Goal: Information Seeking & Learning: Compare options

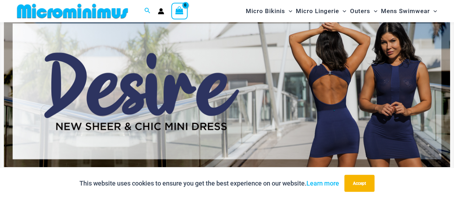
scroll to position [60, 0]
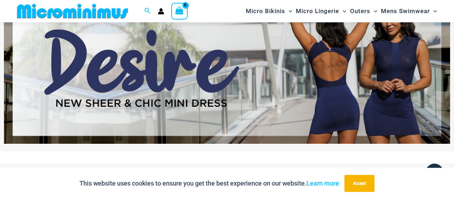
click at [287, 83] on img at bounding box center [227, 69] width 446 height 152
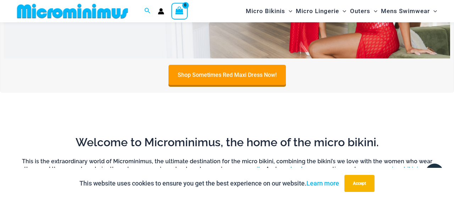
scroll to position [321, 0]
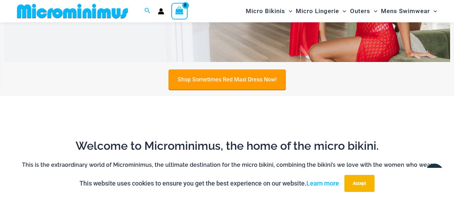
click at [201, 80] on link "Shop Sometimes Red Maxi Dress Now!" at bounding box center [227, 80] width 117 height 20
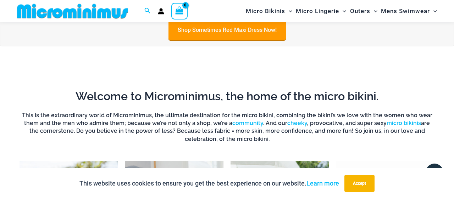
scroll to position [386, 0]
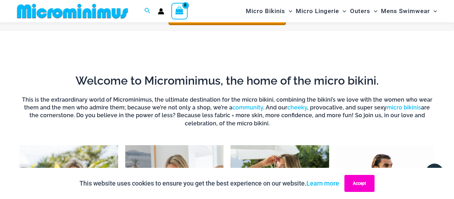
click at [355, 186] on button "Accept" at bounding box center [360, 183] width 30 height 17
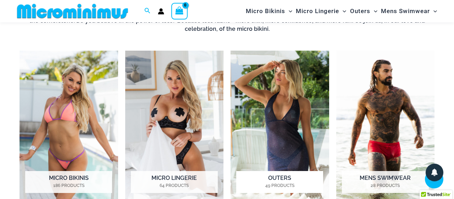
scroll to position [484, 0]
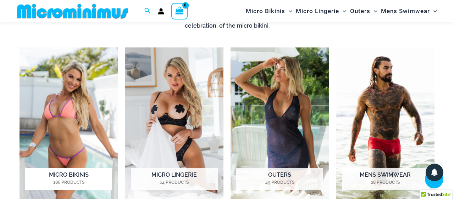
click at [65, 98] on img "Visit product category Micro Bikinis" at bounding box center [69, 124] width 99 height 153
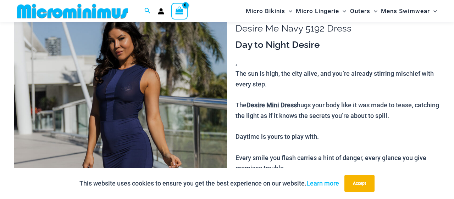
scroll to position [60, 0]
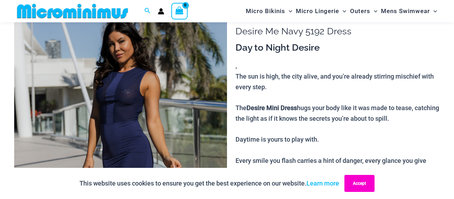
click at [345, 178] on button "Accept" at bounding box center [360, 183] width 30 height 17
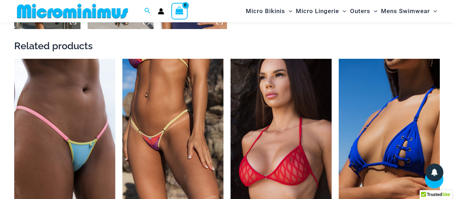
scroll to position [680, 0]
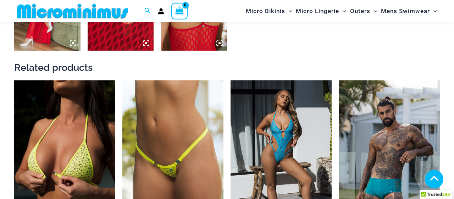
scroll to position [680, 0]
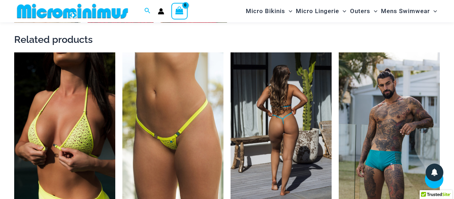
click at [276, 85] on img at bounding box center [281, 129] width 101 height 152
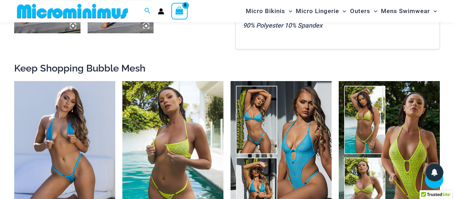
scroll to position [582, 0]
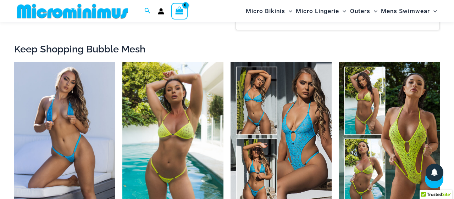
click at [189, 82] on img at bounding box center [172, 138] width 101 height 152
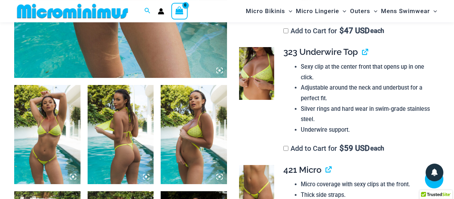
scroll to position [321, 0]
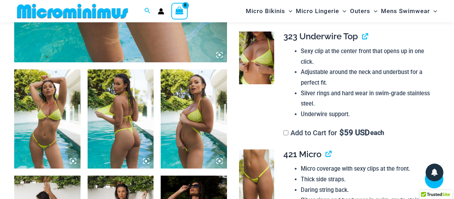
click at [190, 109] on img at bounding box center [194, 119] width 66 height 99
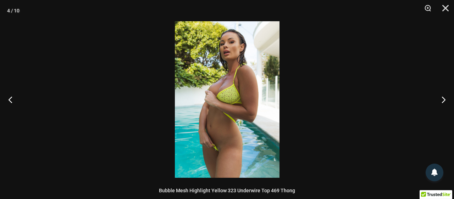
click at [186, 108] on img at bounding box center [227, 99] width 105 height 157
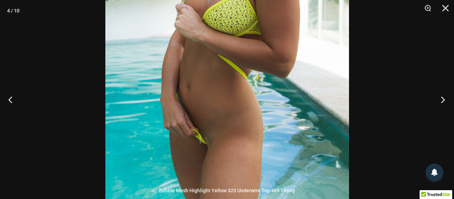
click at [442, 99] on button "Next" at bounding box center [441, 99] width 27 height 35
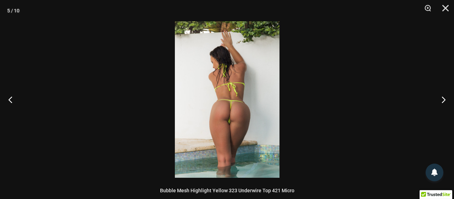
click at [235, 101] on img at bounding box center [227, 99] width 105 height 157
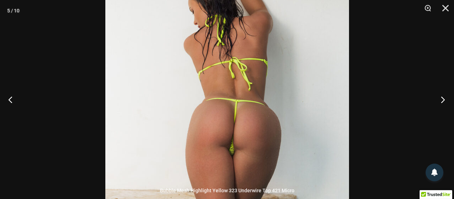
click at [444, 100] on button "Next" at bounding box center [441, 99] width 27 height 35
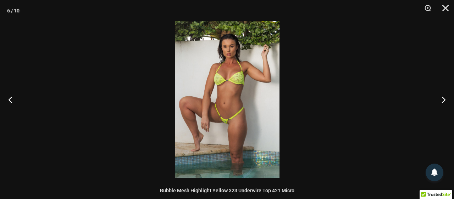
click at [254, 87] on img at bounding box center [227, 99] width 105 height 157
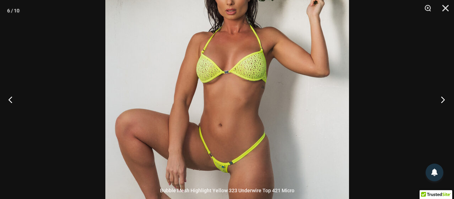
click at [442, 98] on button "Next" at bounding box center [441, 99] width 27 height 35
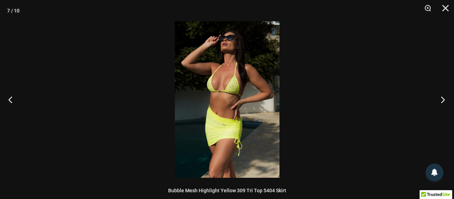
click at [442, 98] on button "Next" at bounding box center [441, 99] width 27 height 35
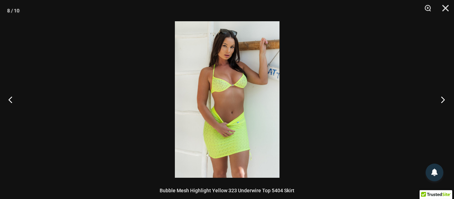
click at [442, 98] on button "Next" at bounding box center [441, 99] width 27 height 35
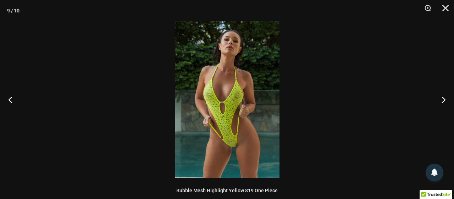
click at [226, 76] on img at bounding box center [227, 99] width 105 height 157
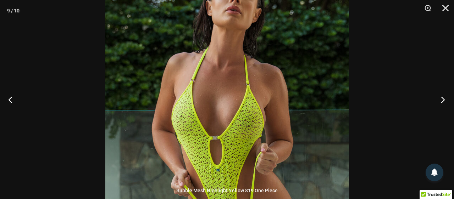
click at [442, 101] on button "Next" at bounding box center [441, 99] width 27 height 35
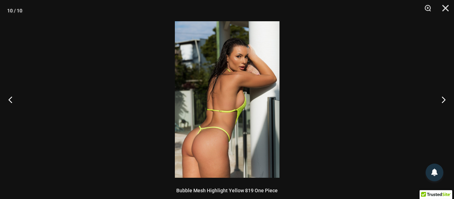
click at [222, 95] on img at bounding box center [227, 99] width 105 height 157
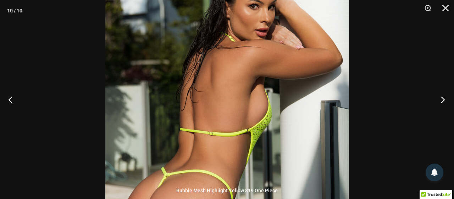
click at [442, 99] on button "Next" at bounding box center [441, 99] width 27 height 35
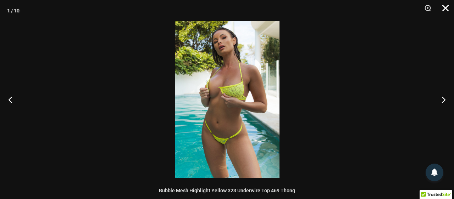
click at [446, 6] on button "Close" at bounding box center [443, 10] width 18 height 21
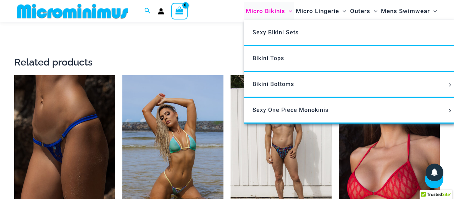
scroll to position [1006, 0]
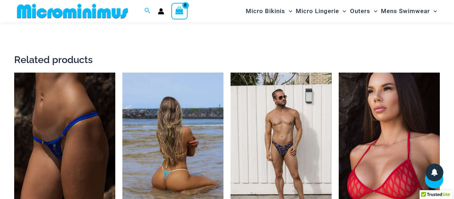
click at [192, 73] on img at bounding box center [172, 149] width 101 height 152
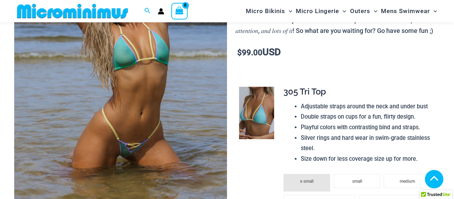
scroll to position [158, 0]
click at [150, 68] on img at bounding box center [120, 65] width 213 height 319
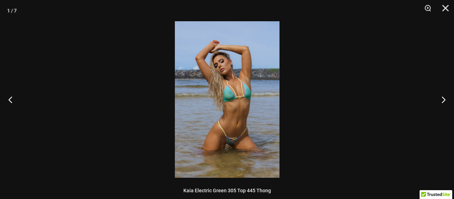
click at [239, 95] on img at bounding box center [227, 99] width 105 height 157
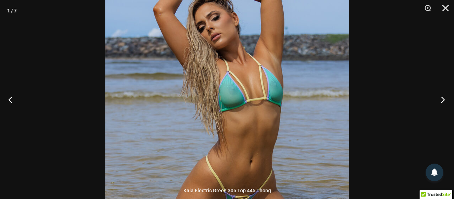
click at [440, 100] on button "Next" at bounding box center [441, 99] width 27 height 35
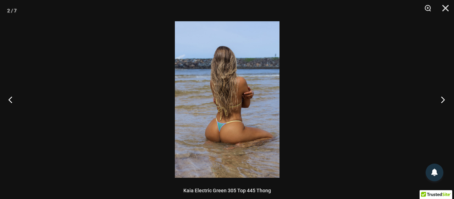
click at [440, 100] on button "Next" at bounding box center [441, 99] width 27 height 35
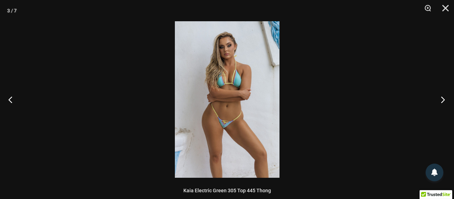
click at [440, 100] on button "Next" at bounding box center [441, 99] width 27 height 35
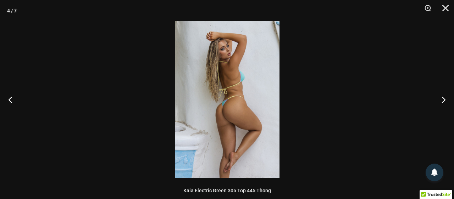
click at [232, 89] on img at bounding box center [227, 99] width 105 height 157
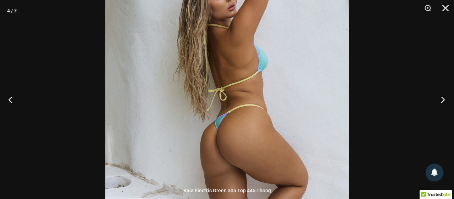
click at [444, 98] on button "Next" at bounding box center [441, 99] width 27 height 35
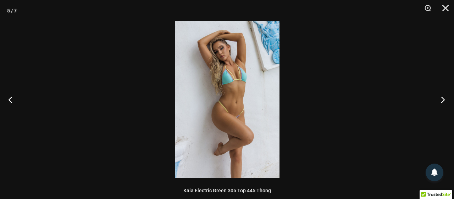
click at [443, 100] on button "Next" at bounding box center [441, 99] width 27 height 35
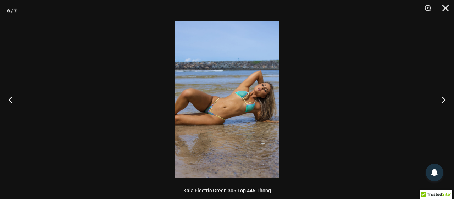
click at [243, 87] on img at bounding box center [227, 99] width 105 height 157
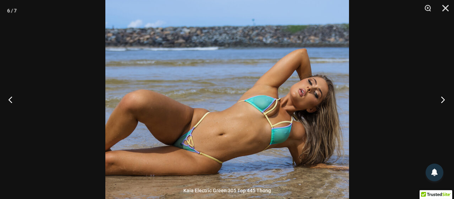
click at [443, 99] on button "Next" at bounding box center [441, 99] width 27 height 35
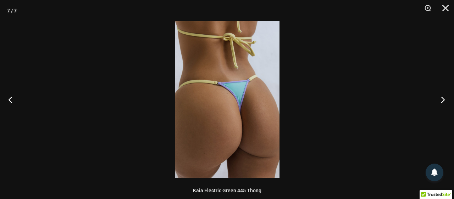
click at [443, 99] on button "Next" at bounding box center [441, 99] width 27 height 35
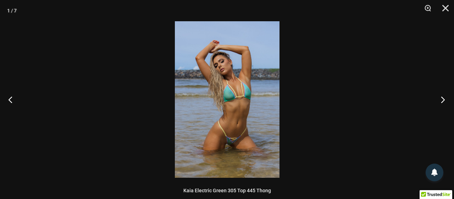
click at [443, 99] on button "Next" at bounding box center [441, 99] width 27 height 35
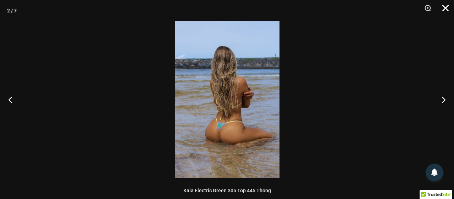
click at [445, 11] on button "Close" at bounding box center [443, 10] width 18 height 21
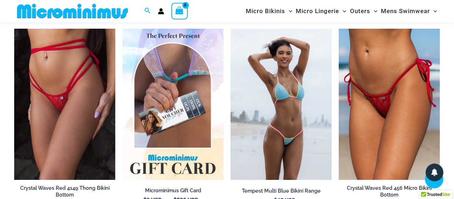
scroll to position [1626, 0]
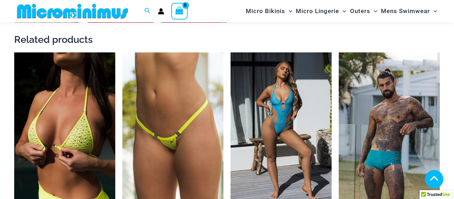
scroll to position [582, 0]
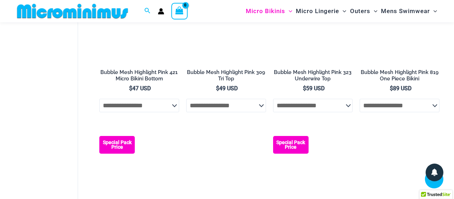
scroll to position [908, 0]
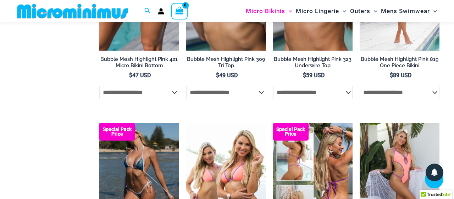
click at [325, 123] on img at bounding box center [313, 183] width 80 height 120
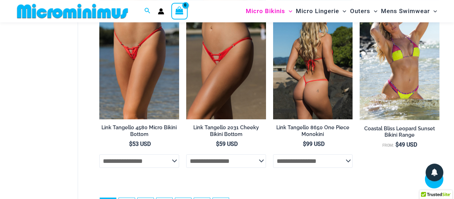
scroll to position [1594, 0]
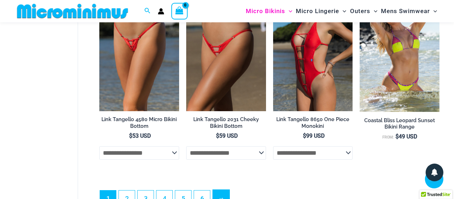
click at [213, 190] on link "→" at bounding box center [221, 198] width 17 height 17
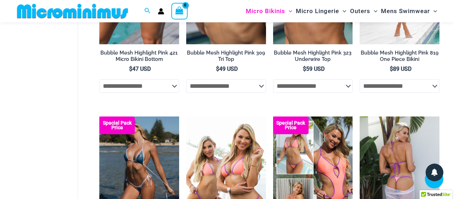
scroll to position [908, 0]
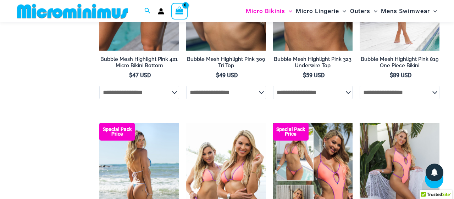
click at [127, 131] on img at bounding box center [139, 183] width 80 height 120
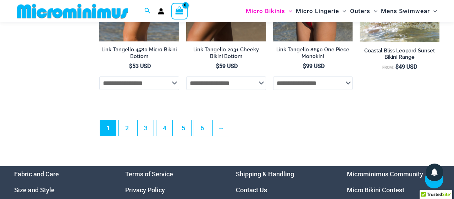
scroll to position [1594, 0]
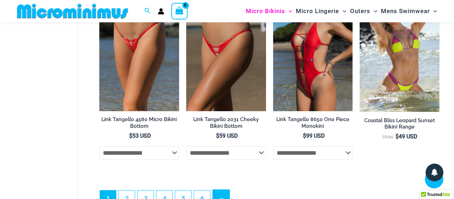
click at [213, 190] on link "→" at bounding box center [221, 198] width 17 height 17
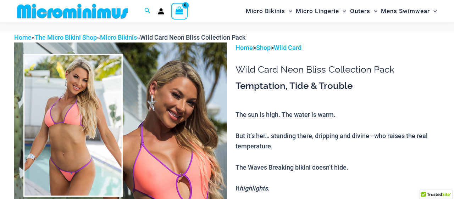
scroll to position [60, 0]
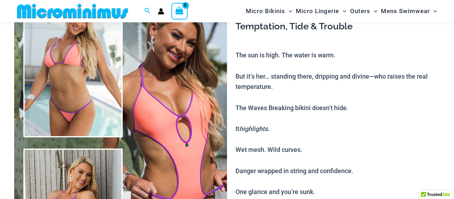
click at [150, 108] on img at bounding box center [120, 142] width 213 height 319
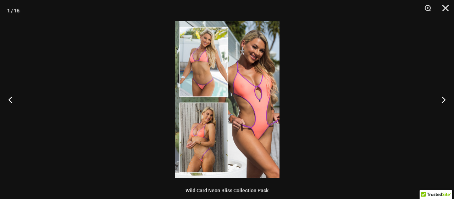
click at [220, 86] on img at bounding box center [227, 99] width 105 height 157
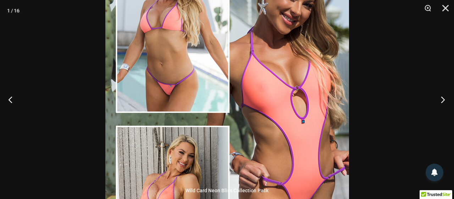
click at [444, 101] on button "Next" at bounding box center [441, 99] width 27 height 35
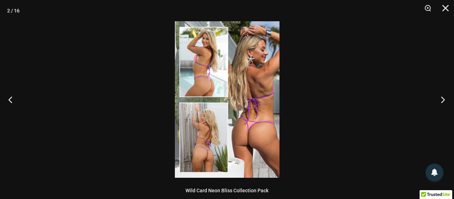
click at [444, 101] on button "Next" at bounding box center [441, 99] width 27 height 35
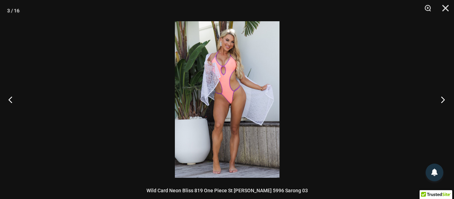
click at [444, 101] on button "Next" at bounding box center [441, 99] width 27 height 35
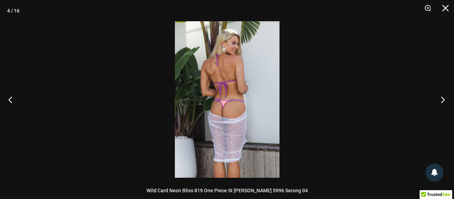
click at [444, 101] on button "Next" at bounding box center [441, 99] width 27 height 35
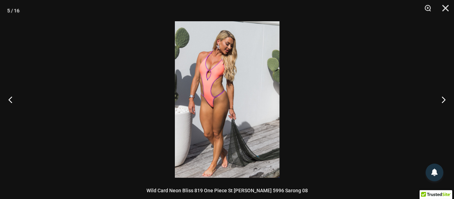
click at [232, 73] on img at bounding box center [227, 99] width 105 height 157
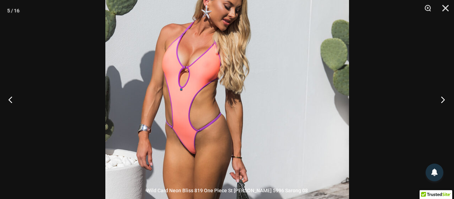
click at [445, 100] on button "Next" at bounding box center [441, 99] width 27 height 35
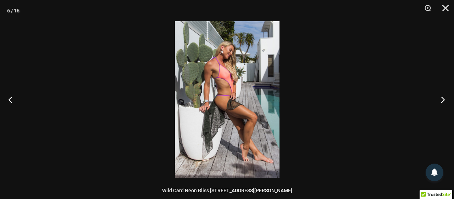
click at [445, 100] on button "Next" at bounding box center [441, 99] width 27 height 35
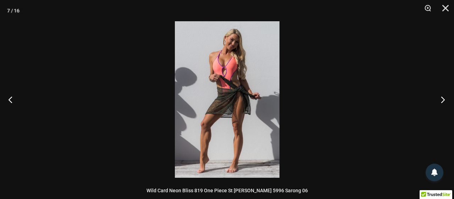
click at [445, 100] on button "Next" at bounding box center [441, 99] width 27 height 35
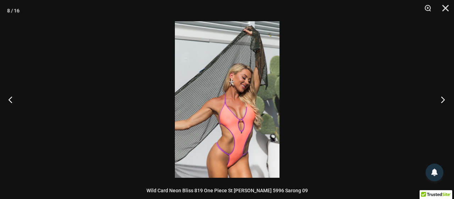
click at [445, 100] on button "Next" at bounding box center [441, 99] width 27 height 35
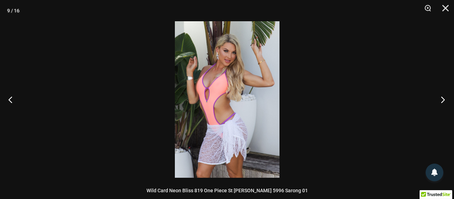
click at [445, 100] on button "Next" at bounding box center [441, 99] width 27 height 35
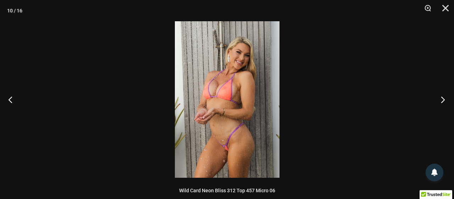
click at [445, 100] on button "Next" at bounding box center [441, 99] width 27 height 35
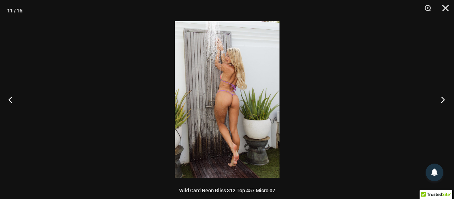
click at [445, 100] on button "Next" at bounding box center [441, 99] width 27 height 35
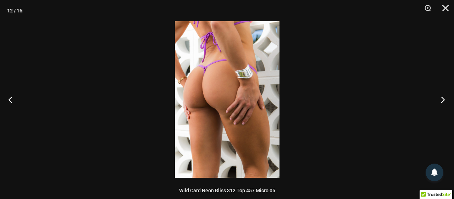
click at [445, 100] on button "Next" at bounding box center [441, 99] width 27 height 35
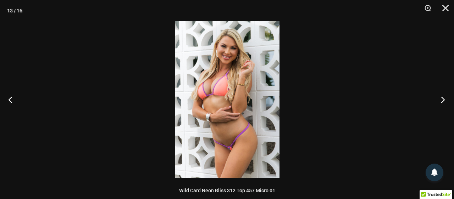
click at [445, 100] on button "Next" at bounding box center [441, 99] width 27 height 35
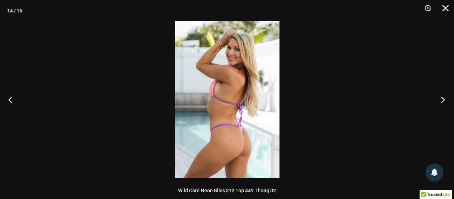
click at [445, 100] on button "Next" at bounding box center [441, 99] width 27 height 35
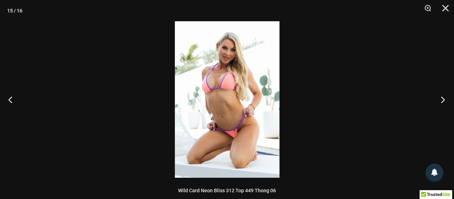
click at [445, 100] on button "Next" at bounding box center [441, 99] width 27 height 35
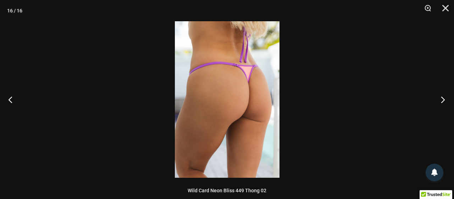
click at [445, 100] on button "Next" at bounding box center [441, 99] width 27 height 35
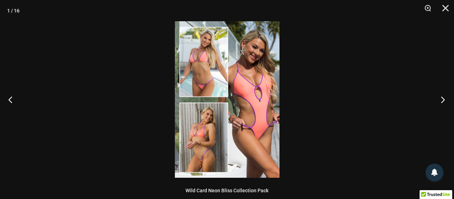
click at [445, 100] on button "Next" at bounding box center [441, 99] width 27 height 35
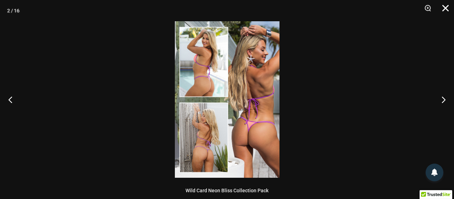
click at [444, 10] on button "Close" at bounding box center [443, 10] width 18 height 21
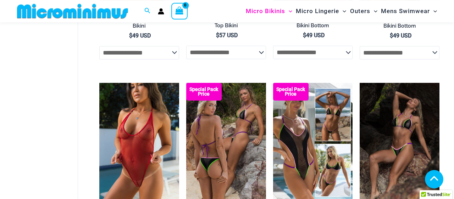
scroll to position [582, 0]
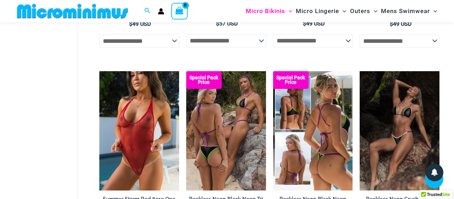
click at [313, 81] on img at bounding box center [313, 131] width 80 height 120
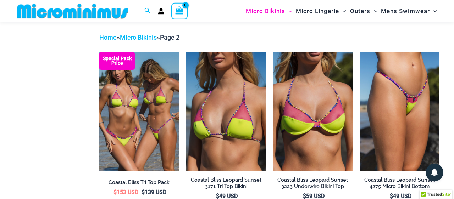
scroll to position [0, 0]
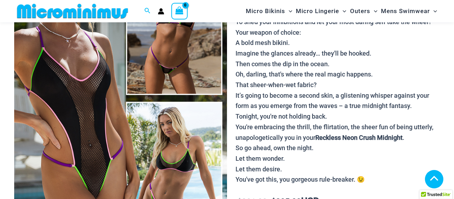
scroll to position [125, 0]
click at [145, 97] on img at bounding box center [120, 98] width 213 height 319
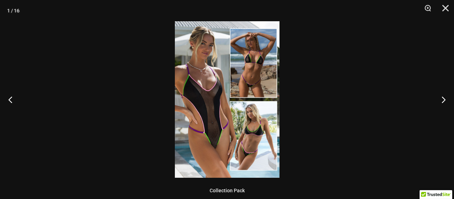
click at [223, 74] on img at bounding box center [227, 99] width 105 height 157
click at [223, 73] on img at bounding box center [227, 99] width 105 height 157
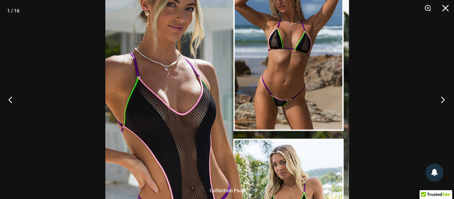
click at [439, 99] on button "Next" at bounding box center [441, 99] width 27 height 35
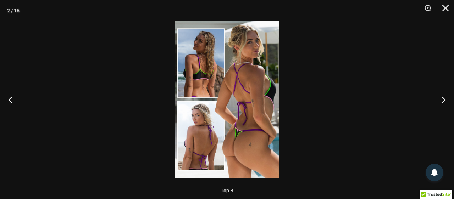
click at [239, 95] on img at bounding box center [227, 99] width 105 height 157
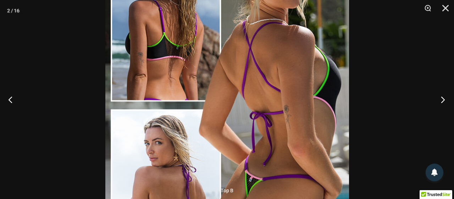
click at [441, 98] on button "Next" at bounding box center [441, 99] width 27 height 35
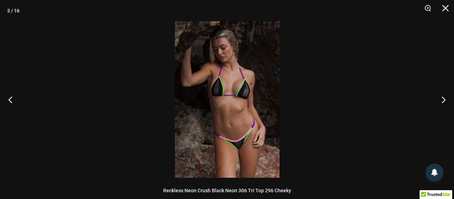
click at [222, 90] on img at bounding box center [227, 99] width 105 height 157
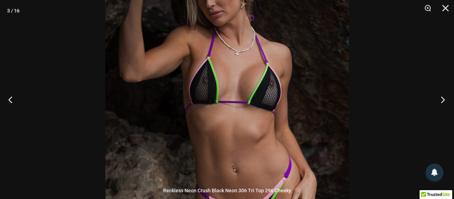
click at [441, 98] on button "Next" at bounding box center [441, 99] width 27 height 35
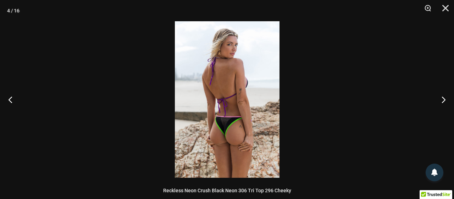
click at [236, 84] on img at bounding box center [227, 99] width 105 height 157
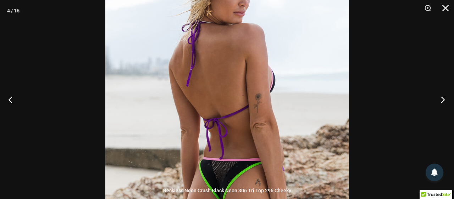
click at [443, 98] on button "Next" at bounding box center [441, 99] width 27 height 35
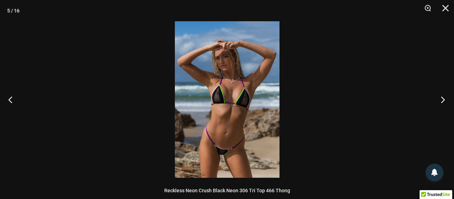
click at [443, 98] on button "Next" at bounding box center [441, 99] width 27 height 35
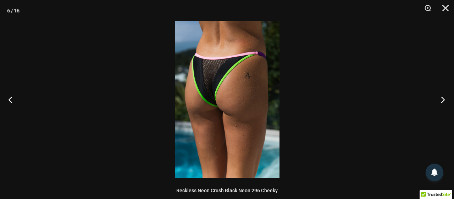
click at [443, 98] on button "Next" at bounding box center [441, 99] width 27 height 35
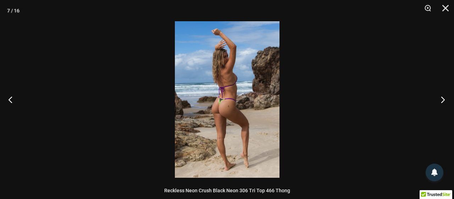
click at [443, 98] on button "Next" at bounding box center [441, 99] width 27 height 35
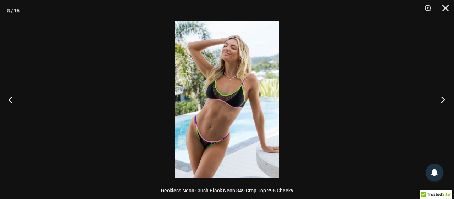
click at [443, 98] on button "Next" at bounding box center [441, 99] width 27 height 35
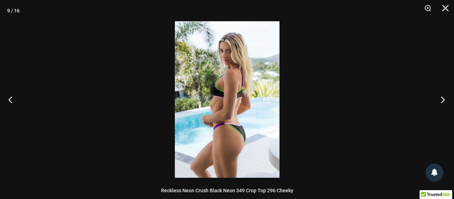
click at [443, 98] on button "Next" at bounding box center [441, 99] width 27 height 35
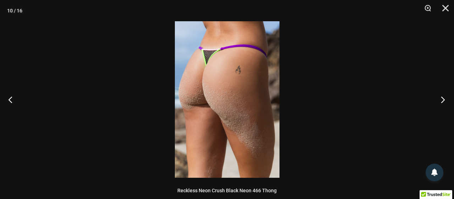
click at [443, 98] on button "Next" at bounding box center [441, 99] width 27 height 35
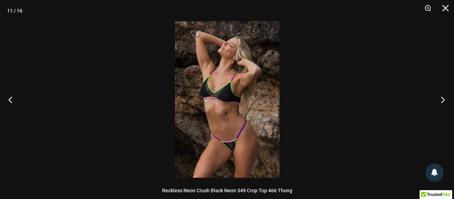
click at [443, 98] on button "Next" at bounding box center [441, 99] width 27 height 35
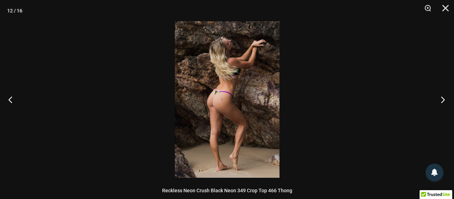
click at [443, 98] on button "Next" at bounding box center [441, 99] width 27 height 35
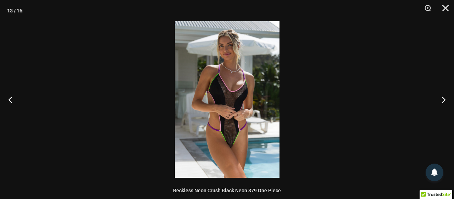
click at [233, 84] on img at bounding box center [227, 99] width 105 height 157
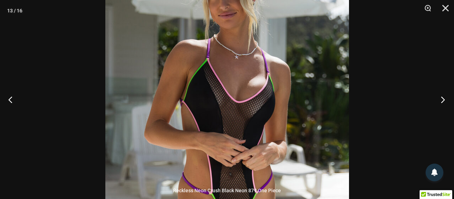
click at [442, 99] on button "Next" at bounding box center [441, 99] width 27 height 35
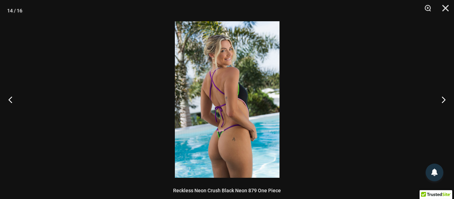
click at [217, 89] on img at bounding box center [227, 99] width 105 height 157
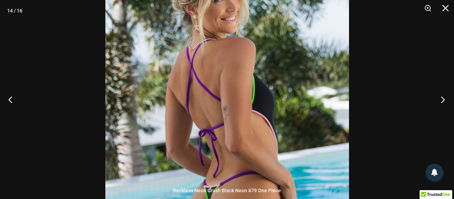
click at [442, 101] on button "Next" at bounding box center [441, 99] width 27 height 35
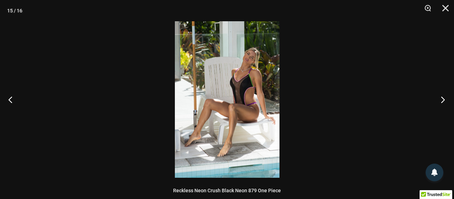
click at [442, 101] on button "Next" at bounding box center [441, 99] width 27 height 35
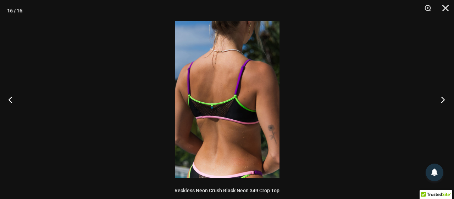
click at [442, 101] on button "Next" at bounding box center [441, 99] width 27 height 35
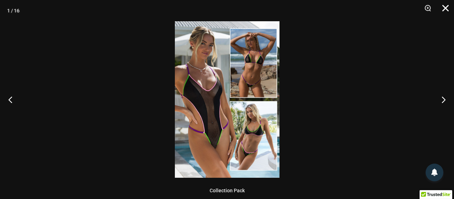
click at [446, 13] on button "Close" at bounding box center [443, 10] width 18 height 21
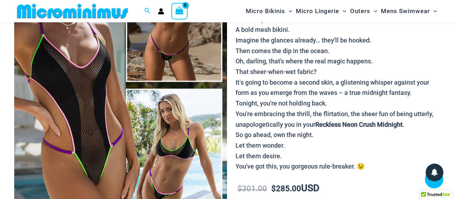
scroll to position [158, 0]
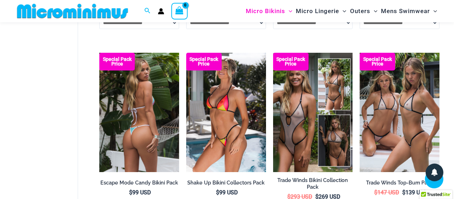
scroll to position [1346, 0]
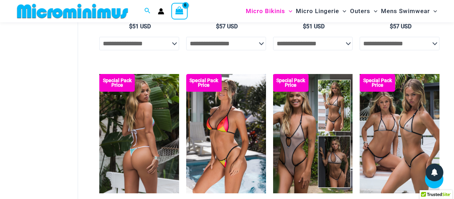
click at [130, 74] on img at bounding box center [139, 134] width 80 height 120
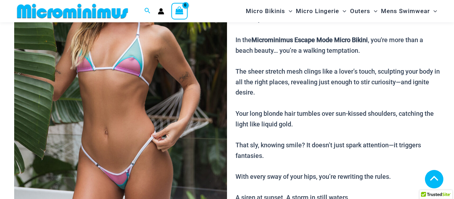
scroll to position [163, 0]
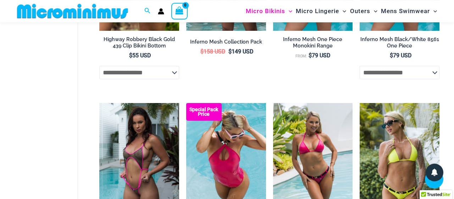
scroll to position [745, 0]
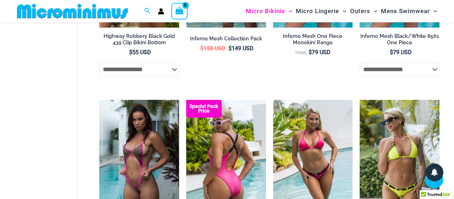
click at [225, 124] on img at bounding box center [226, 160] width 80 height 120
click at [230, 109] on img at bounding box center [226, 160] width 80 height 120
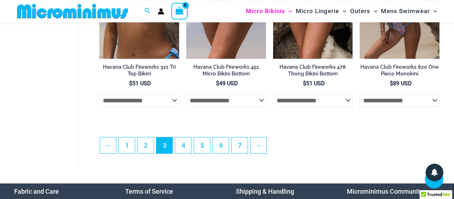
scroll to position [1496, 0]
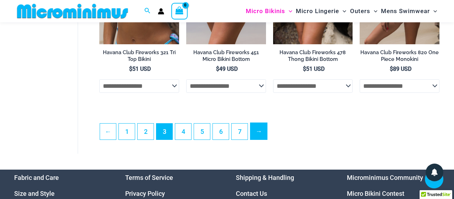
click at [250, 123] on link "→" at bounding box center [258, 131] width 17 height 17
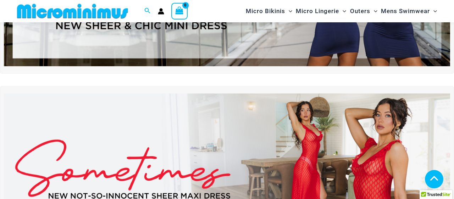
scroll to position [158, 0]
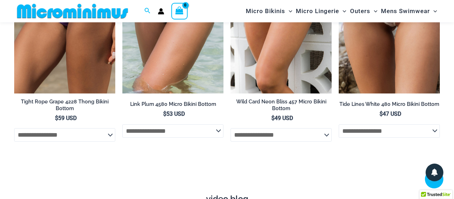
scroll to position [2181, 0]
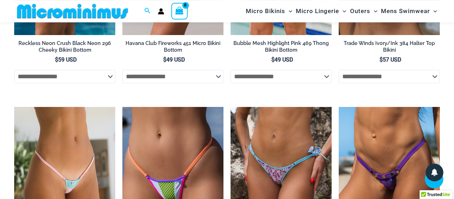
scroll to position [1790, 0]
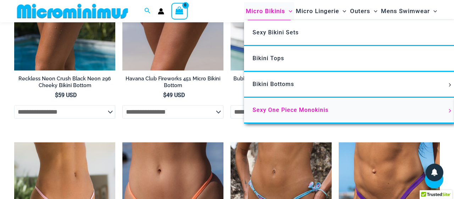
click at [290, 107] on span "Sexy One Piece Monokinis" at bounding box center [291, 110] width 76 height 7
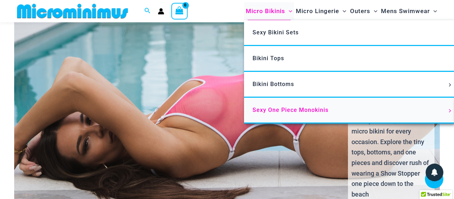
scroll to position [1398, 0]
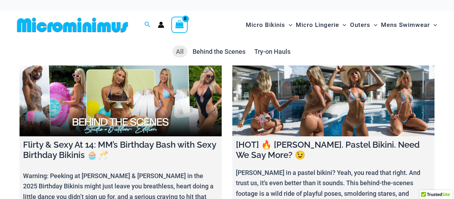
click at [258, 90] on link at bounding box center [333, 101] width 202 height 71
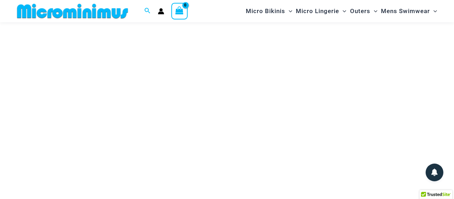
scroll to position [60, 0]
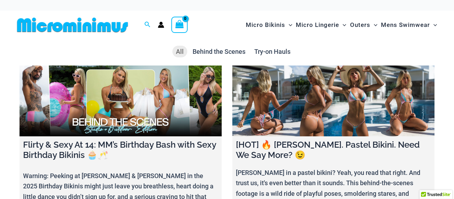
click at [138, 88] on link at bounding box center [121, 101] width 202 height 71
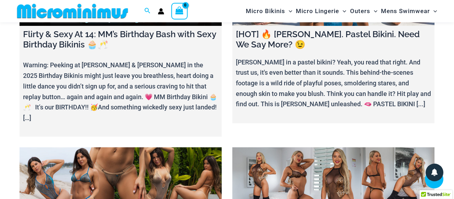
scroll to position [125, 0]
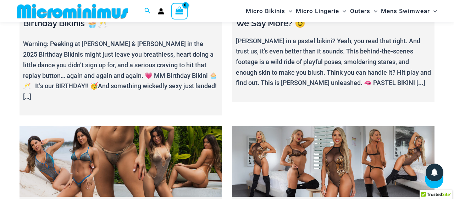
click at [157, 126] on link at bounding box center [121, 161] width 202 height 71
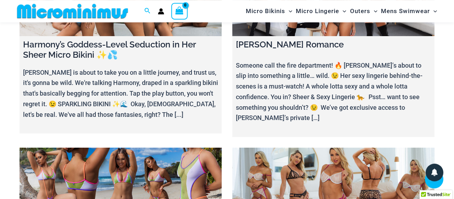
scroll to position [288, 0]
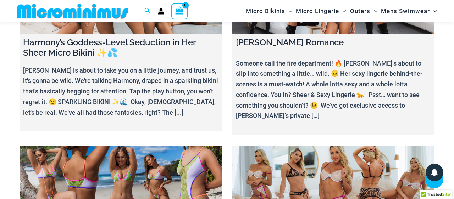
click at [139, 146] on link at bounding box center [121, 181] width 202 height 71
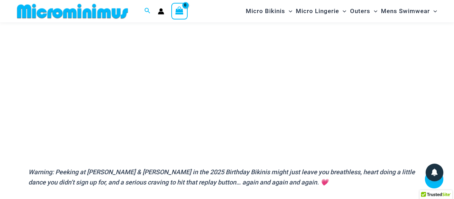
scroll to position [158, 0]
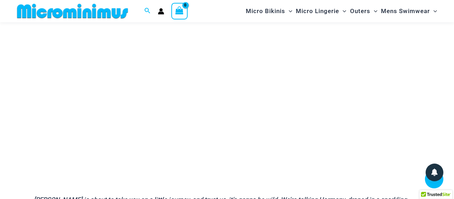
scroll to position [125, 0]
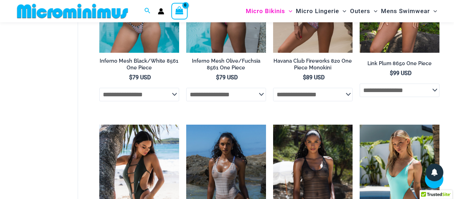
scroll to position [549, 0]
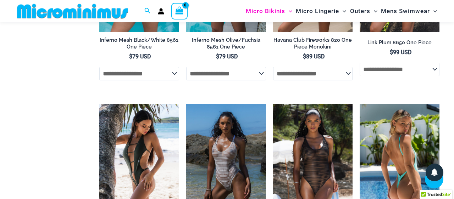
click at [390, 115] on img at bounding box center [400, 164] width 80 height 120
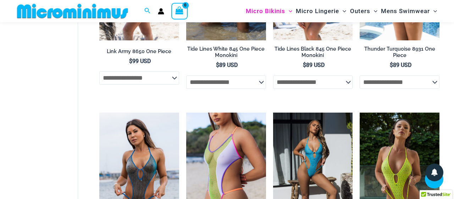
scroll to position [745, 0]
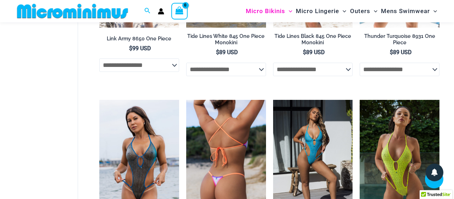
click at [237, 116] on img at bounding box center [226, 160] width 80 height 120
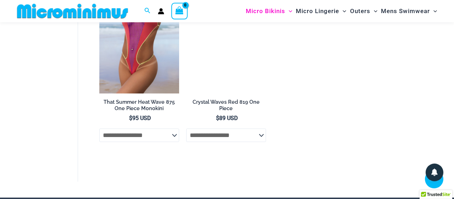
scroll to position [1071, 0]
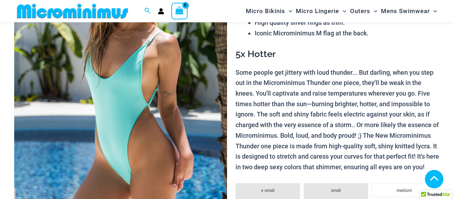
click at [204, 88] on img at bounding box center [120, 97] width 213 height 319
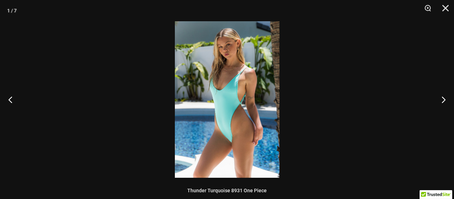
click at [223, 80] on img at bounding box center [227, 99] width 105 height 157
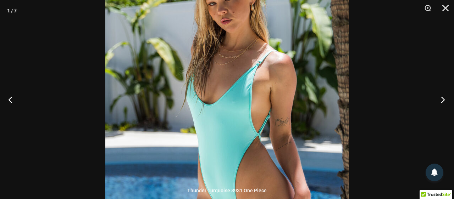
click at [439, 100] on button "Next" at bounding box center [441, 99] width 27 height 35
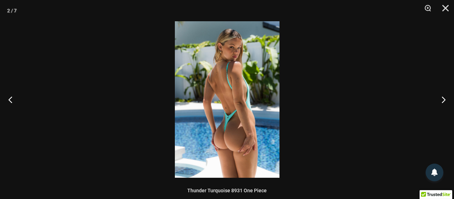
click at [242, 91] on img at bounding box center [227, 99] width 105 height 157
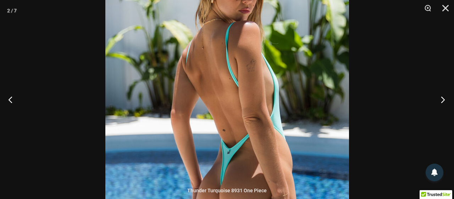
click at [443, 98] on button "Next" at bounding box center [441, 99] width 27 height 35
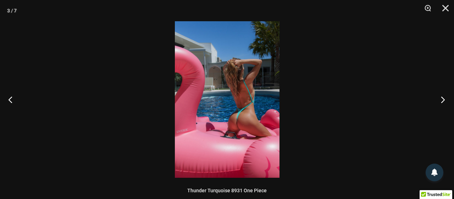
click at [441, 98] on button "Next" at bounding box center [441, 99] width 27 height 35
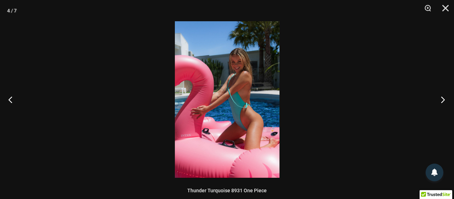
click at [441, 98] on button "Next" at bounding box center [441, 99] width 27 height 35
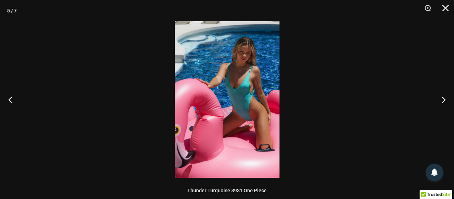
click at [227, 79] on img at bounding box center [227, 99] width 105 height 157
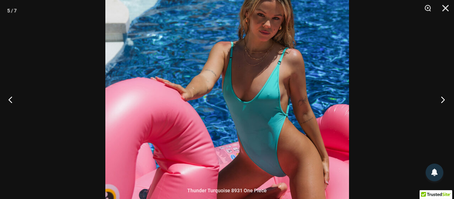
click at [440, 98] on button "Next" at bounding box center [441, 99] width 27 height 35
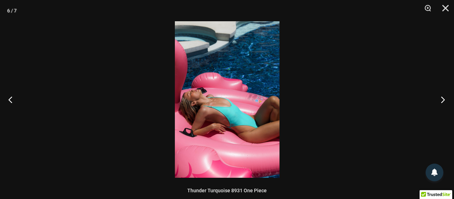
click at [440, 98] on button "Next" at bounding box center [441, 99] width 27 height 35
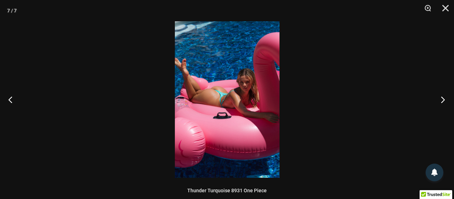
click at [440, 98] on button "Next" at bounding box center [441, 99] width 27 height 35
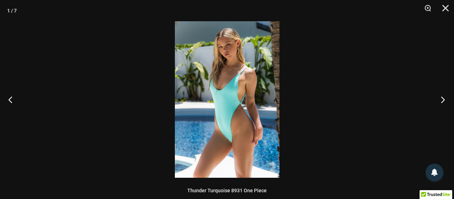
click at [440, 98] on button "Next" at bounding box center [441, 99] width 27 height 35
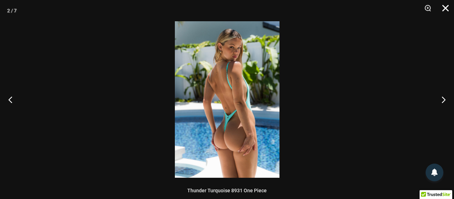
click at [448, 6] on button "Close" at bounding box center [443, 10] width 18 height 21
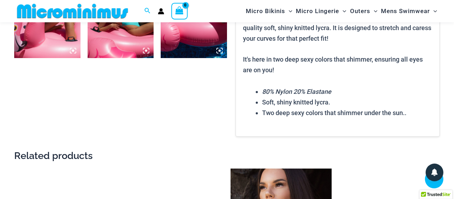
scroll to position [616, 0]
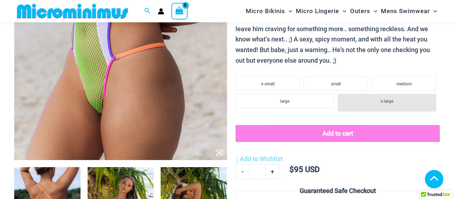
scroll to position [223, 0]
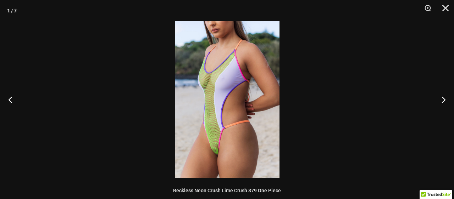
click at [219, 87] on img at bounding box center [227, 99] width 105 height 157
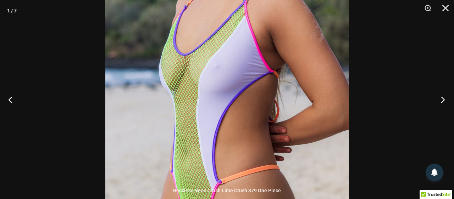
click at [443, 100] on button "Next" at bounding box center [441, 99] width 27 height 35
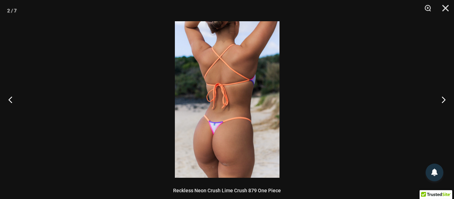
click at [254, 79] on img at bounding box center [227, 99] width 105 height 157
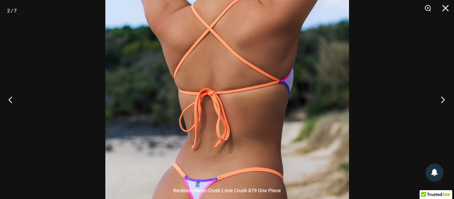
click at [443, 99] on button "Next" at bounding box center [441, 99] width 27 height 35
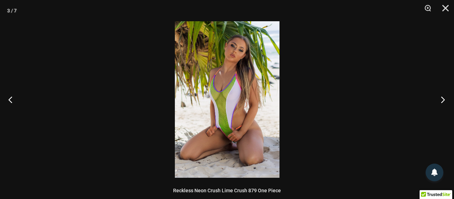
click at [443, 99] on button "Next" at bounding box center [441, 99] width 27 height 35
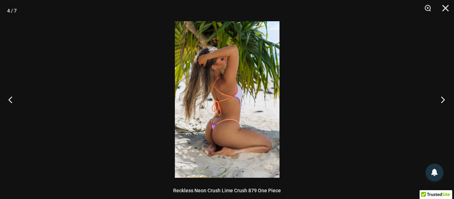
click at [443, 99] on button "Next" at bounding box center [441, 99] width 27 height 35
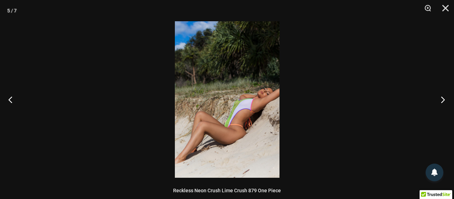
click at [443, 99] on button "Next" at bounding box center [441, 99] width 27 height 35
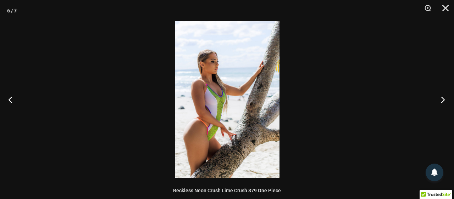
click at [443, 99] on button "Next" at bounding box center [441, 99] width 27 height 35
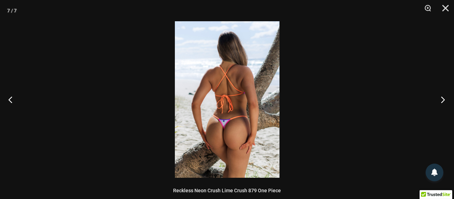
click at [443, 99] on button "Next" at bounding box center [441, 99] width 27 height 35
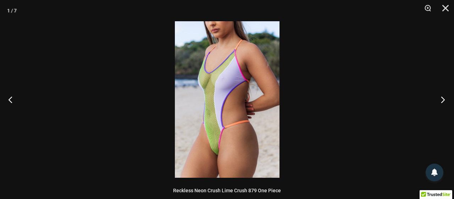
click at [443, 99] on button "Next" at bounding box center [441, 99] width 27 height 35
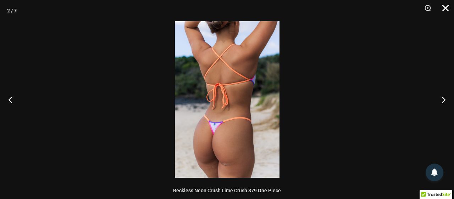
click at [447, 13] on button "Close" at bounding box center [443, 10] width 18 height 21
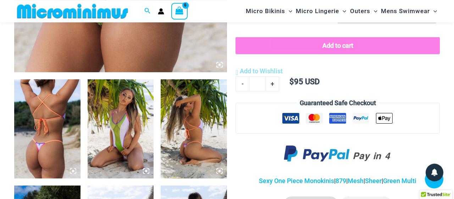
scroll to position [321, 0]
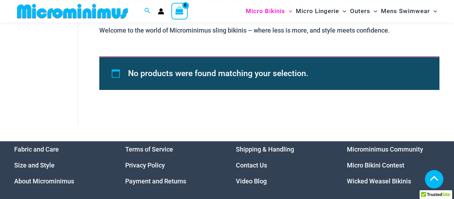
scroll to position [451, 0]
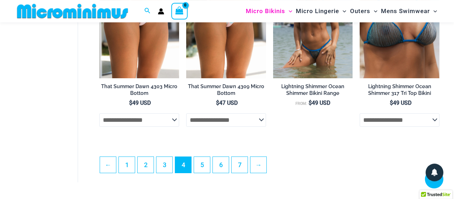
scroll to position [1463, 0]
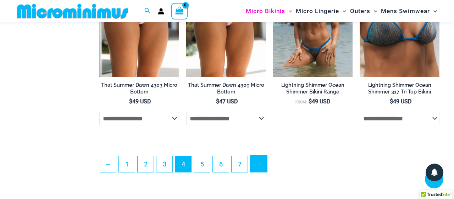
click at [250, 156] on link "→" at bounding box center [258, 164] width 17 height 17
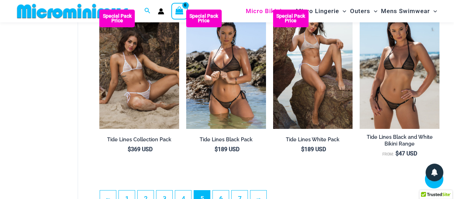
scroll to position [1463, 0]
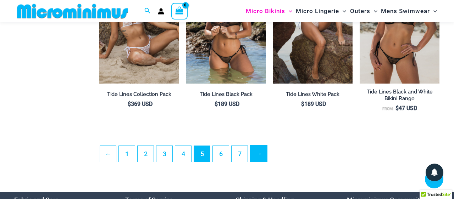
click at [250, 145] on link "→" at bounding box center [258, 153] width 17 height 17
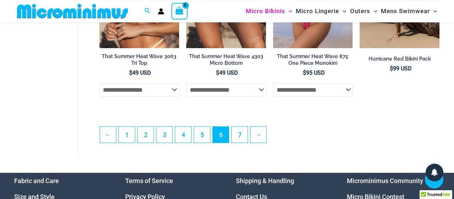
scroll to position [1496, 0]
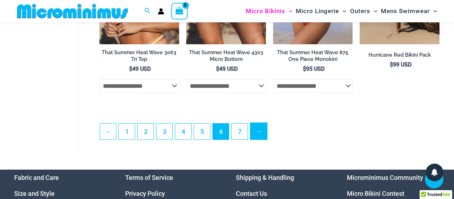
click at [250, 123] on link "→" at bounding box center [258, 131] width 17 height 17
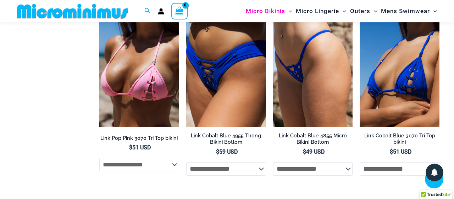
scroll to position [876, 0]
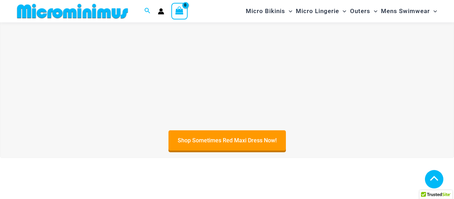
scroll to position [153, 0]
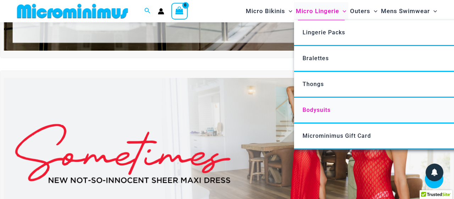
click at [331, 108] on span "Bodysuits" at bounding box center [317, 110] width 28 height 7
click at [352, 34] on link "Lingerie Packs" at bounding box center [399, 33] width 211 height 26
click at [329, 56] on span "Bralettes" at bounding box center [316, 58] width 26 height 7
click at [339, 133] on span "Microminimus Gift Card" at bounding box center [337, 136] width 68 height 7
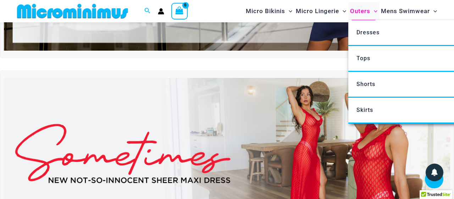
click at [370, 11] on span "Outers" at bounding box center [360, 11] width 20 height 18
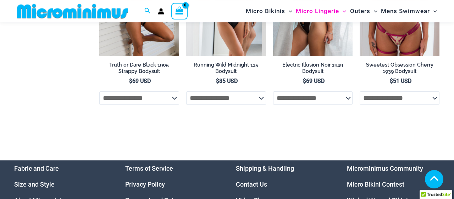
scroll to position [158, 0]
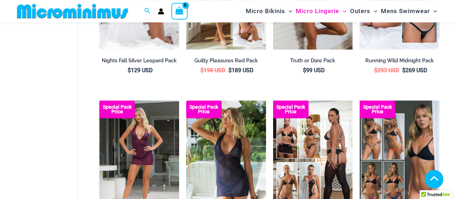
scroll to position [190, 0]
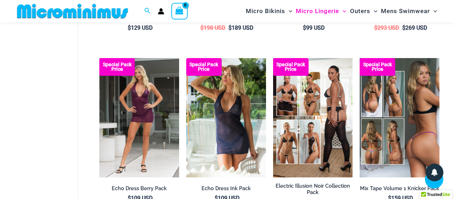
click at [394, 87] on img at bounding box center [400, 118] width 80 height 120
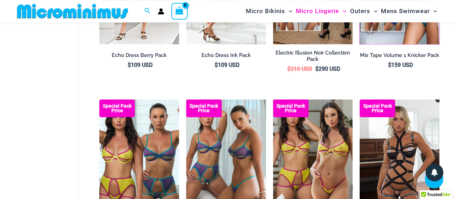
scroll to position [353, 0]
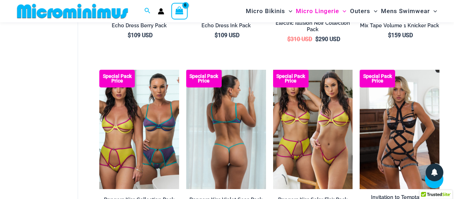
click at [213, 90] on img at bounding box center [226, 130] width 80 height 120
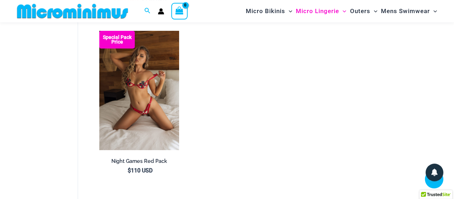
scroll to position [745, 0]
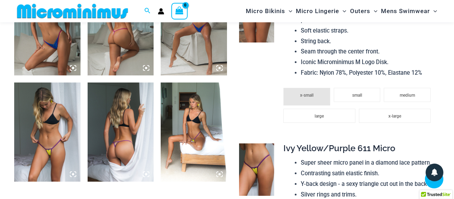
scroll to position [745, 0]
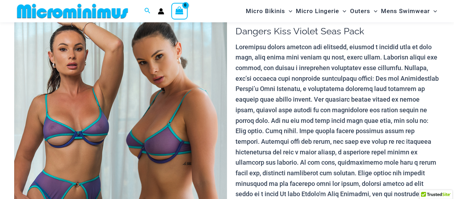
scroll to position [60, 0]
click at [136, 88] on img at bounding box center [120, 163] width 213 height 319
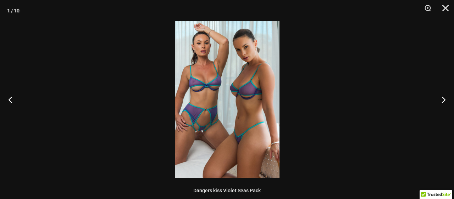
click at [208, 89] on img at bounding box center [227, 99] width 105 height 157
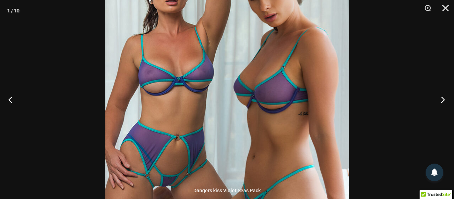
click at [436, 99] on button "Next" at bounding box center [441, 99] width 27 height 35
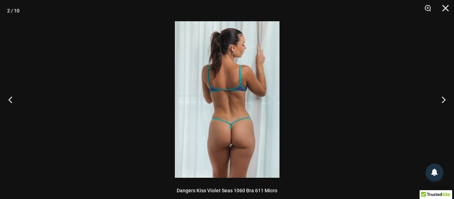
click at [231, 83] on img at bounding box center [227, 99] width 105 height 157
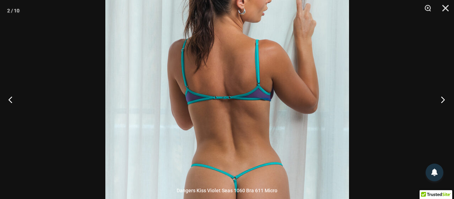
click at [442, 101] on button "Next" at bounding box center [441, 99] width 27 height 35
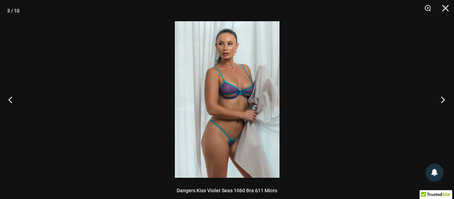
click at [442, 101] on button "Next" at bounding box center [441, 99] width 27 height 35
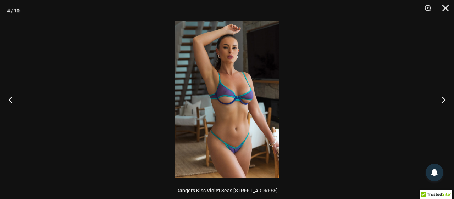
click at [231, 72] on img at bounding box center [227, 99] width 105 height 157
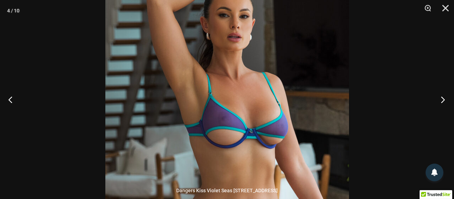
click at [444, 99] on button "Next" at bounding box center [441, 99] width 27 height 35
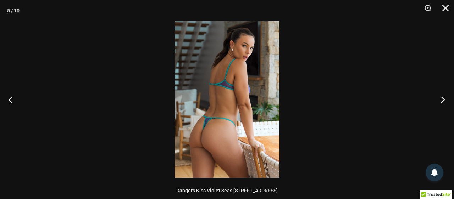
click at [444, 99] on button "Next" at bounding box center [441, 99] width 27 height 35
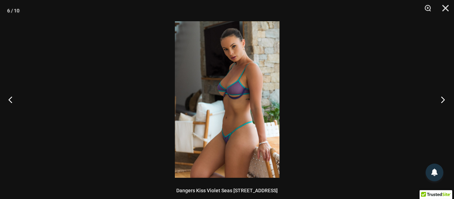
click at [444, 99] on button "Next" at bounding box center [441, 99] width 27 height 35
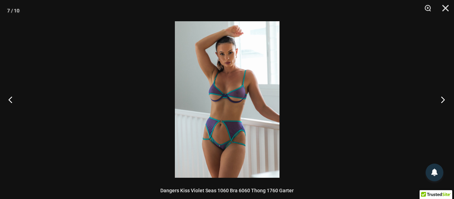
click at [444, 99] on button "Next" at bounding box center [441, 99] width 27 height 35
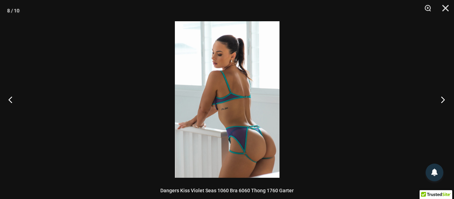
click at [444, 99] on button "Next" at bounding box center [441, 99] width 27 height 35
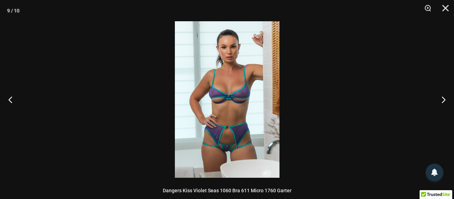
click at [227, 71] on img at bounding box center [227, 99] width 105 height 157
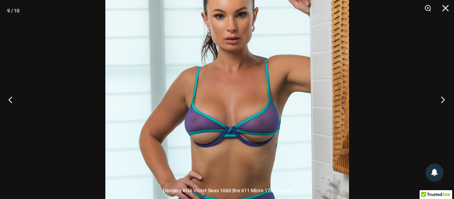
click at [442, 99] on button "Next" at bounding box center [441, 99] width 27 height 35
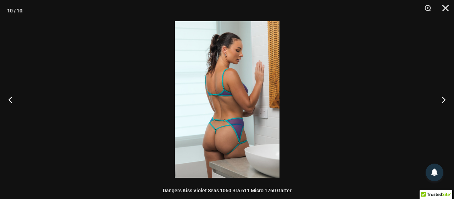
click at [249, 86] on img at bounding box center [227, 99] width 105 height 157
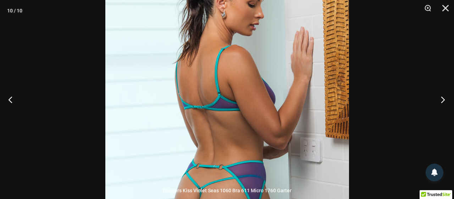
click at [447, 98] on button "Next" at bounding box center [441, 99] width 27 height 35
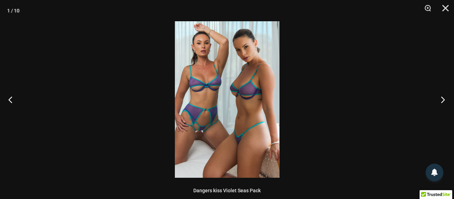
click at [447, 98] on button "Next" at bounding box center [441, 99] width 27 height 35
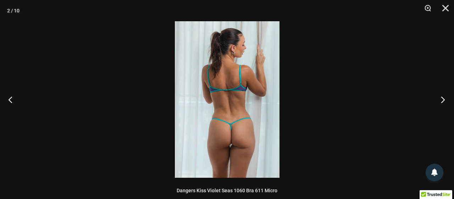
click at [447, 98] on button "Next" at bounding box center [441, 99] width 27 height 35
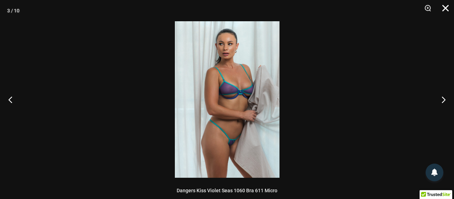
click at [445, 8] on button "Close" at bounding box center [443, 10] width 18 height 21
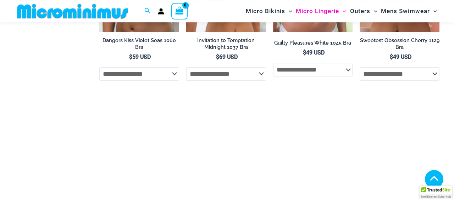
scroll to position [386, 0]
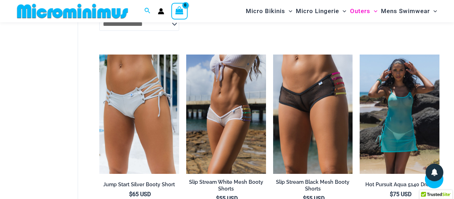
scroll to position [1469, 0]
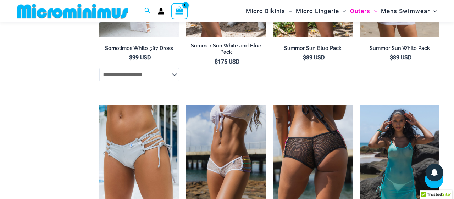
scroll to position [1371, 0]
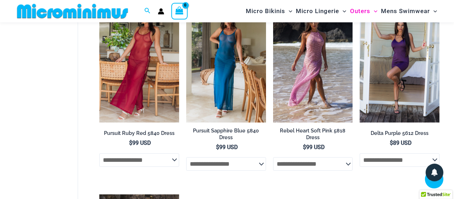
scroll to position [712, 0]
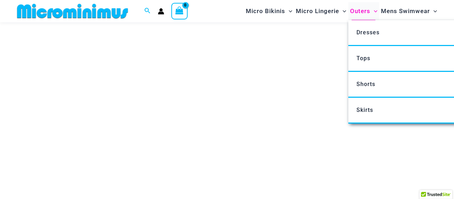
scroll to position [20, 0]
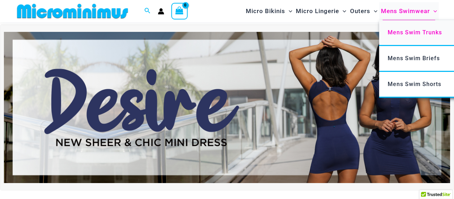
click at [435, 29] on span "Mens Swim Trunks" at bounding box center [415, 32] width 54 height 7
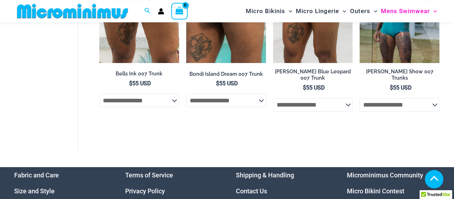
scroll to position [517, 0]
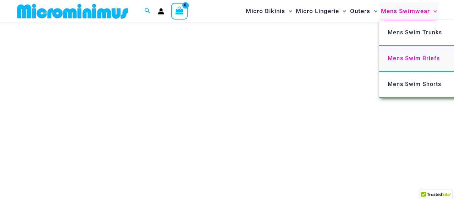
click at [423, 55] on span "Mens Swim Briefs" at bounding box center [414, 58] width 52 height 7
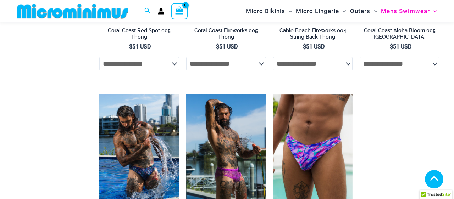
scroll to position [190, 0]
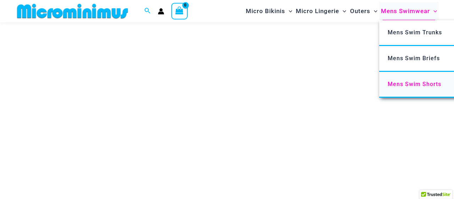
scroll to position [20, 0]
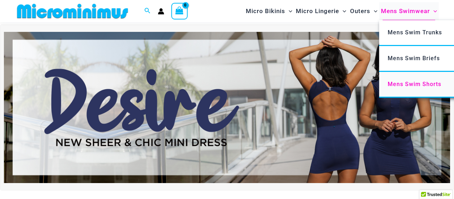
click at [407, 81] on span "Mens Swim Shorts" at bounding box center [415, 84] width 54 height 7
